Goal: Information Seeking & Learning: Learn about a topic

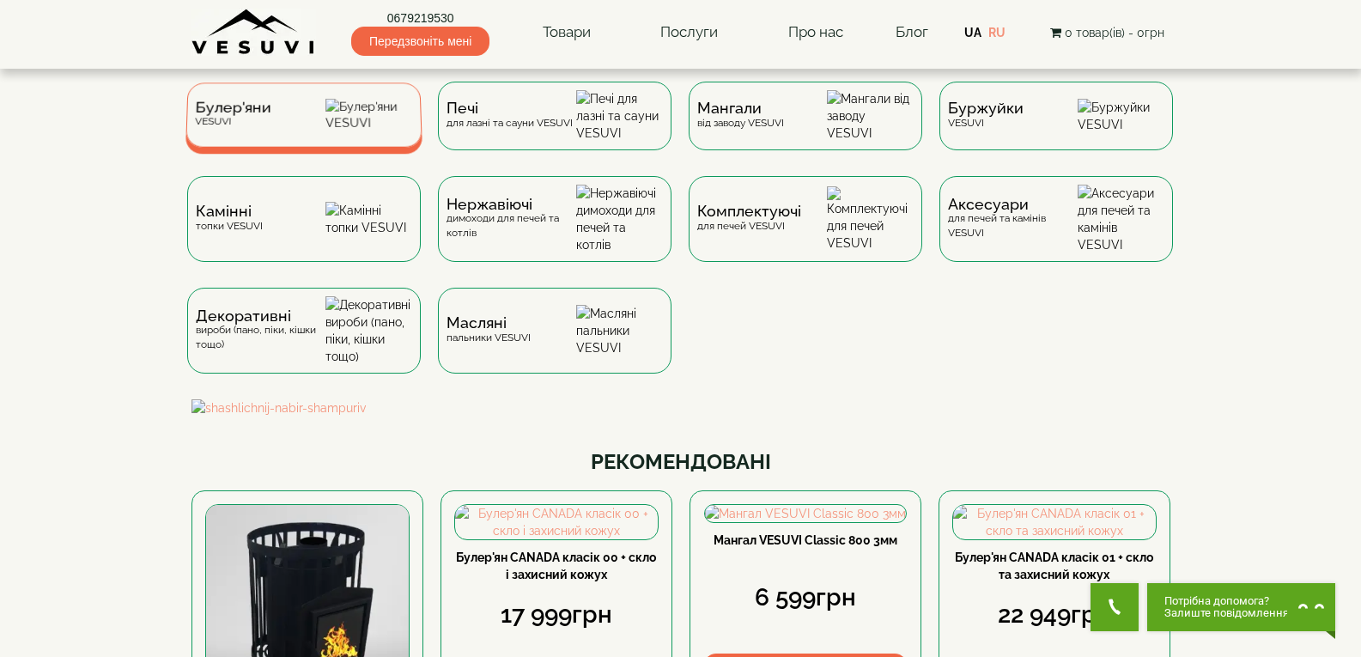
click at [301, 135] on div "Булер'яни VESUVI" at bounding box center [303, 114] width 237 height 64
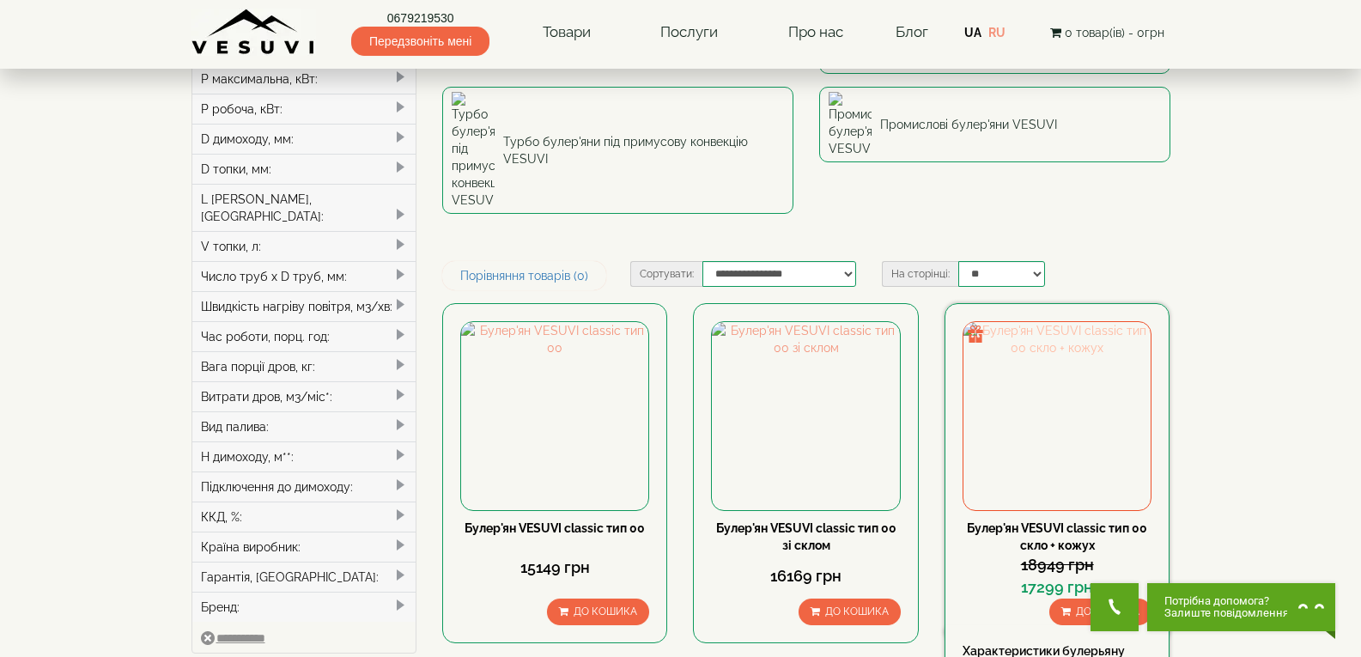
scroll to position [343, 0]
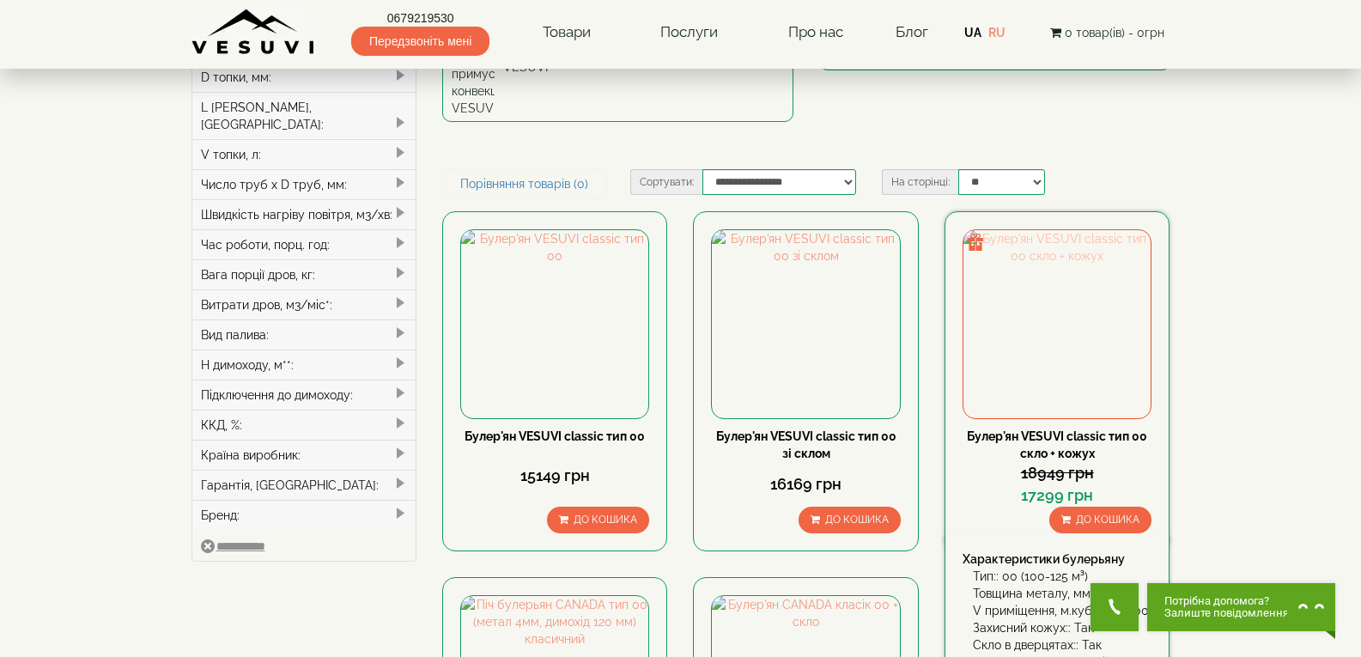
click at [1043, 230] on img at bounding box center [1056, 323] width 187 height 187
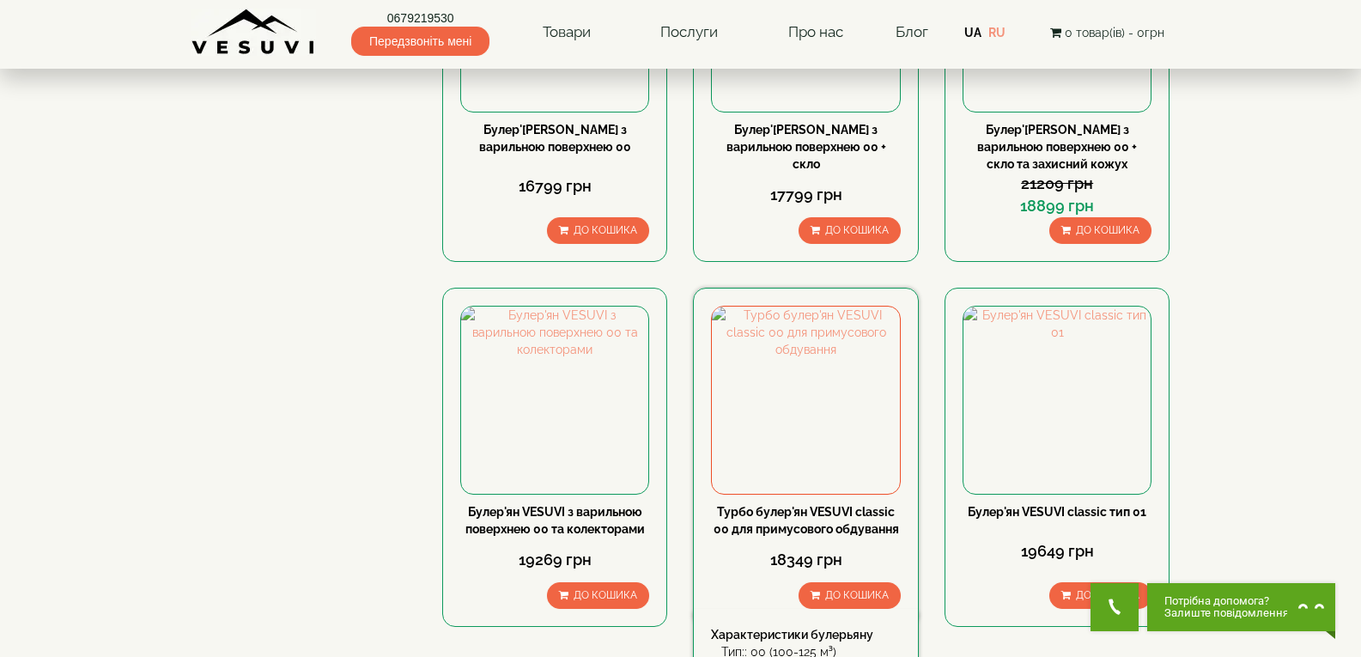
scroll to position [1803, 0]
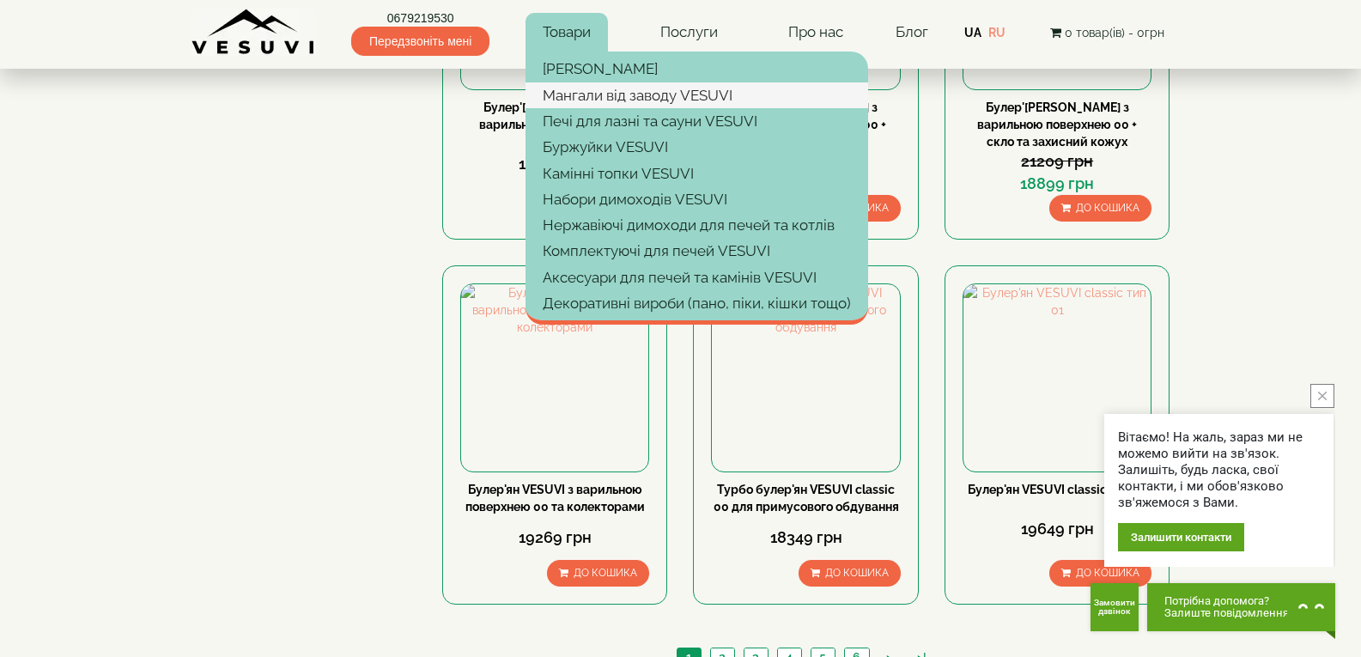
click at [592, 88] on link "Мангали від заводу VESUVI" at bounding box center [697, 95] width 343 height 26
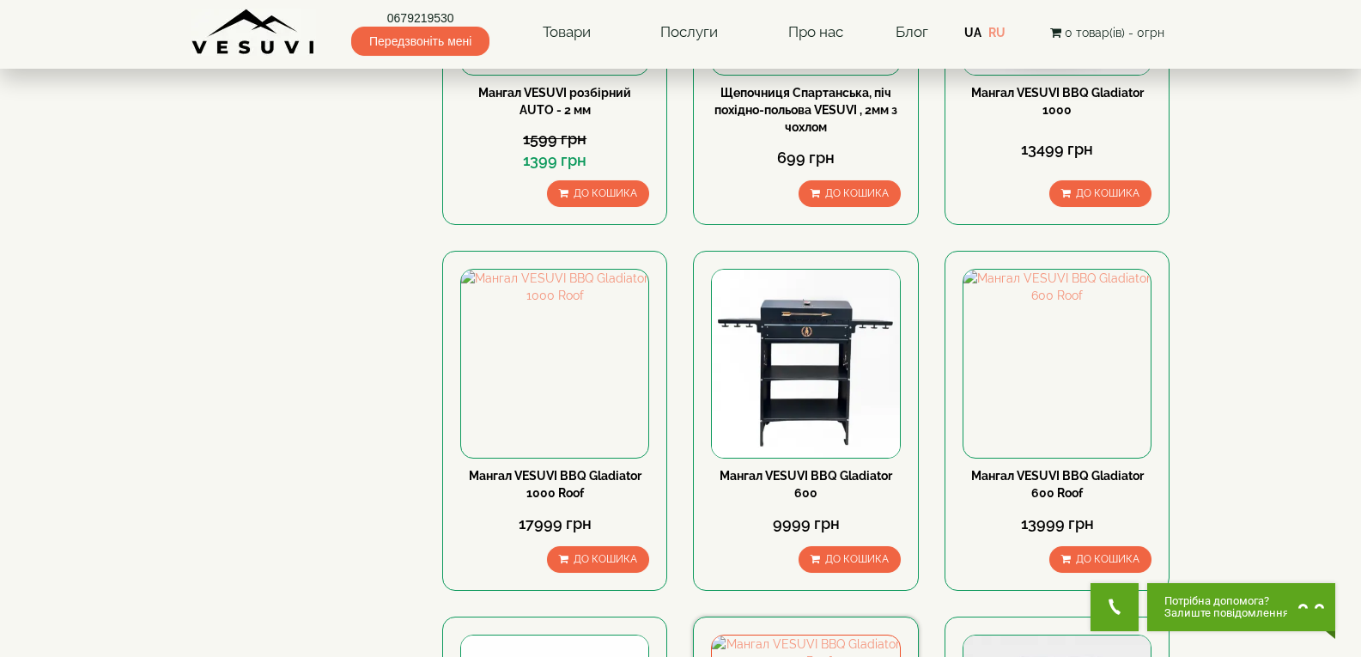
scroll to position [1717, 0]
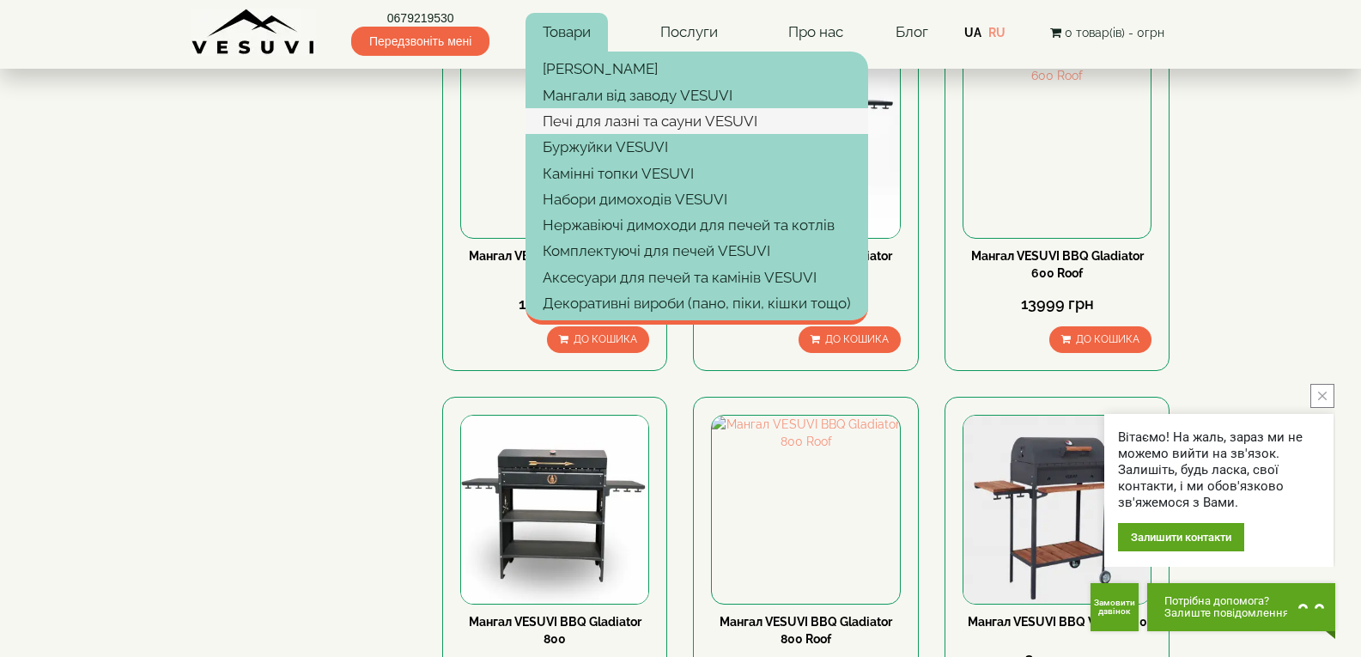
click at [599, 120] on link "Печі для лазні та сауни VESUVI" at bounding box center [697, 121] width 343 height 26
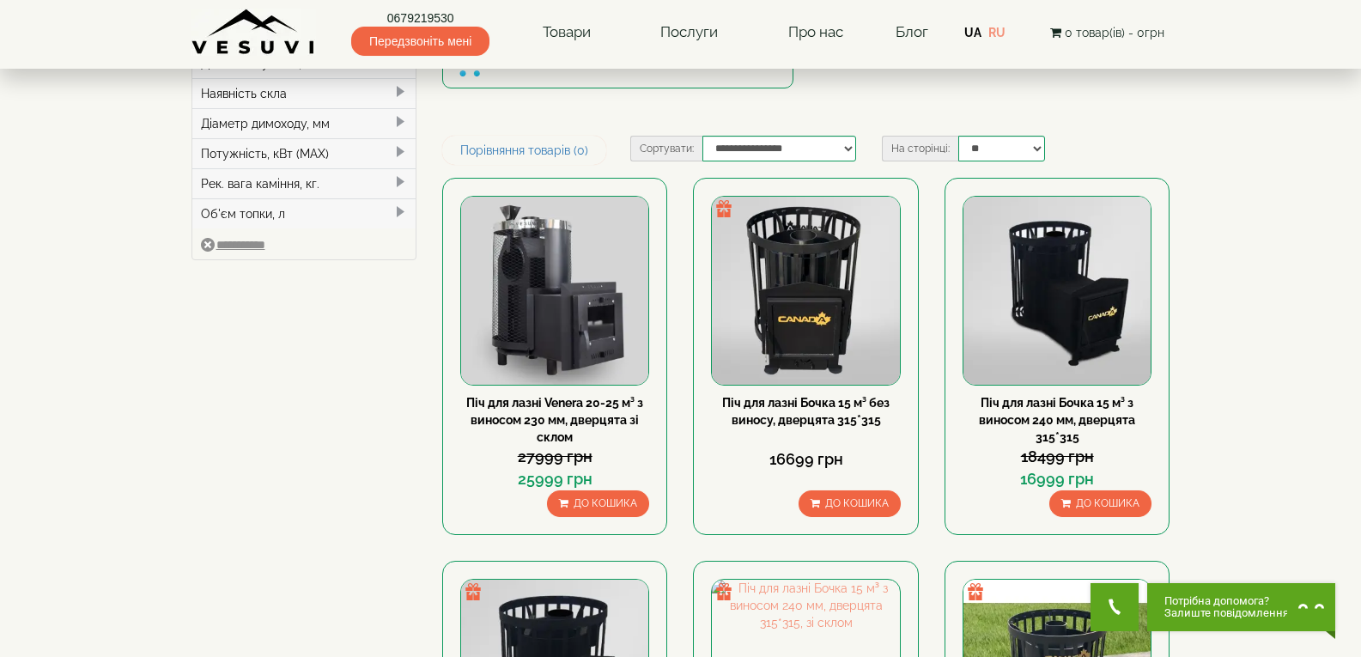
scroll to position [343, 0]
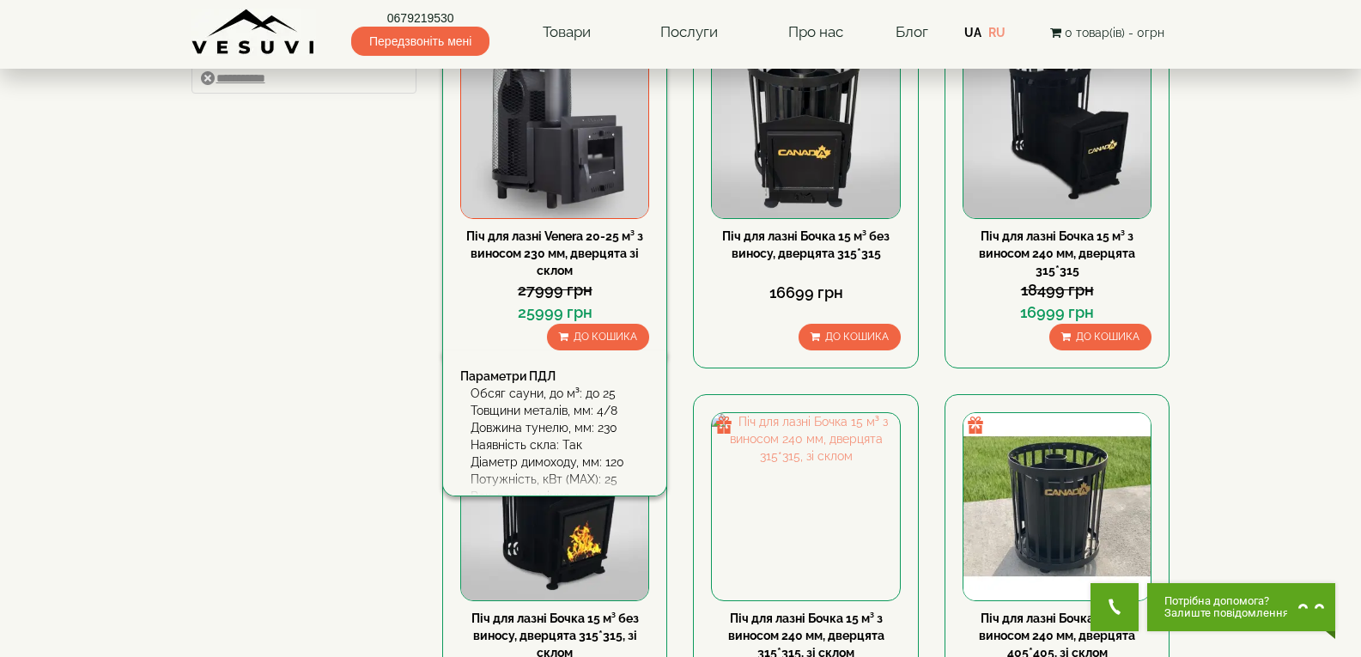
type input "*****"
type input "******"
click at [590, 150] on img at bounding box center [554, 123] width 187 height 187
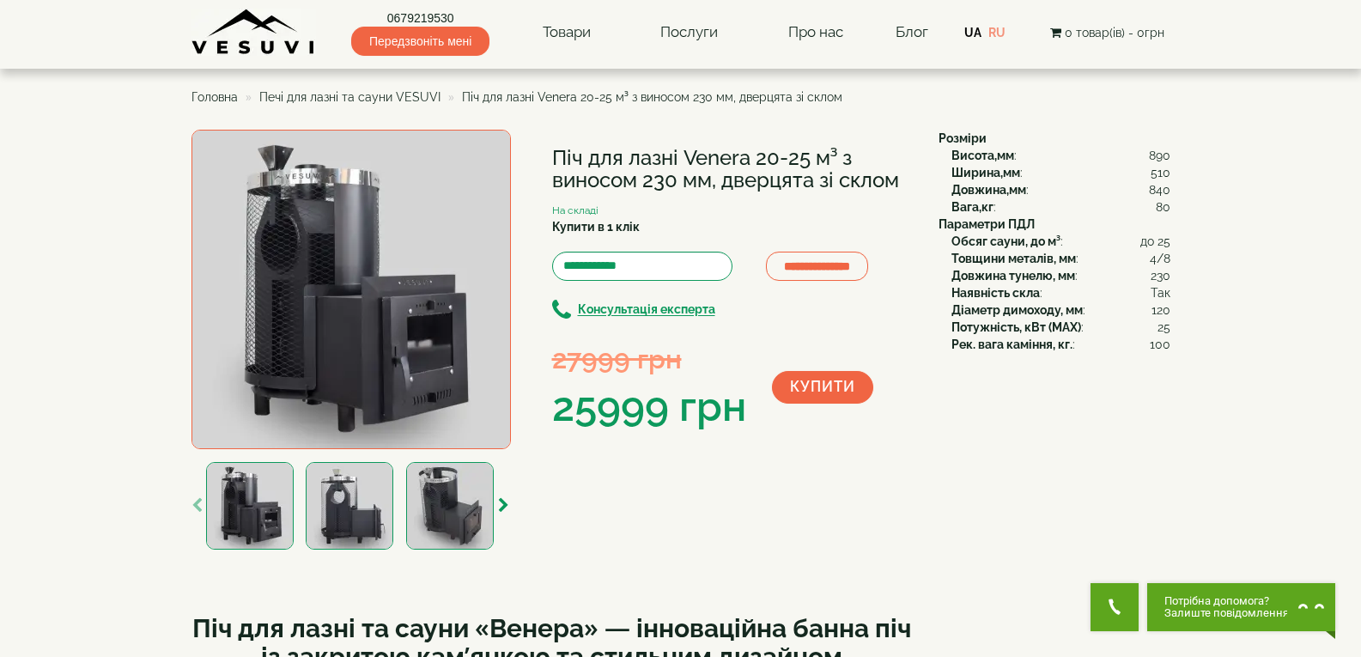
click at [339, 343] on img at bounding box center [350, 289] width 319 height 319
